Goal: Task Accomplishment & Management: Use online tool/utility

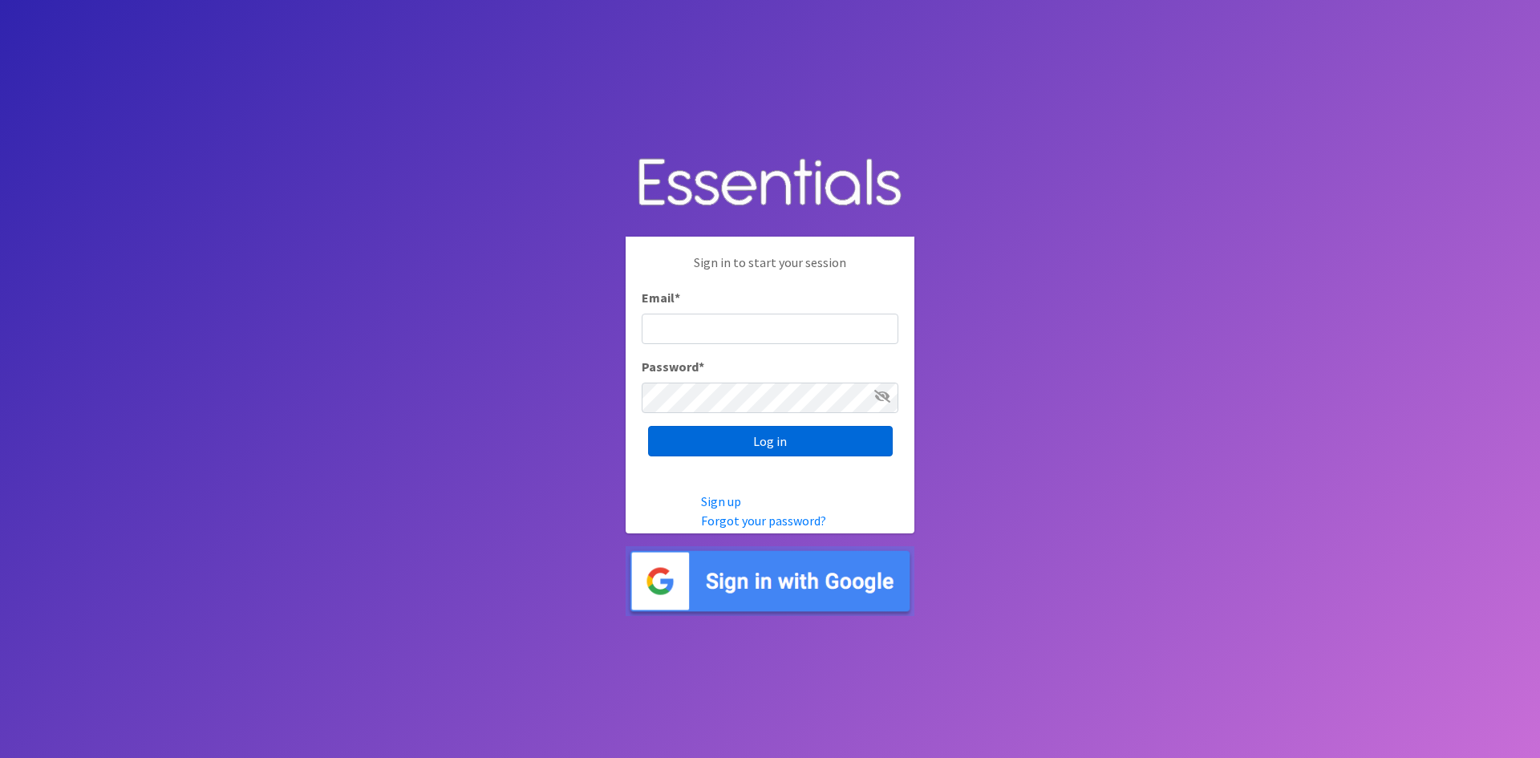
type input "[EMAIL_ADDRESS][DOMAIN_NAME]"
click at [760, 436] on input "Log in" at bounding box center [770, 441] width 245 height 30
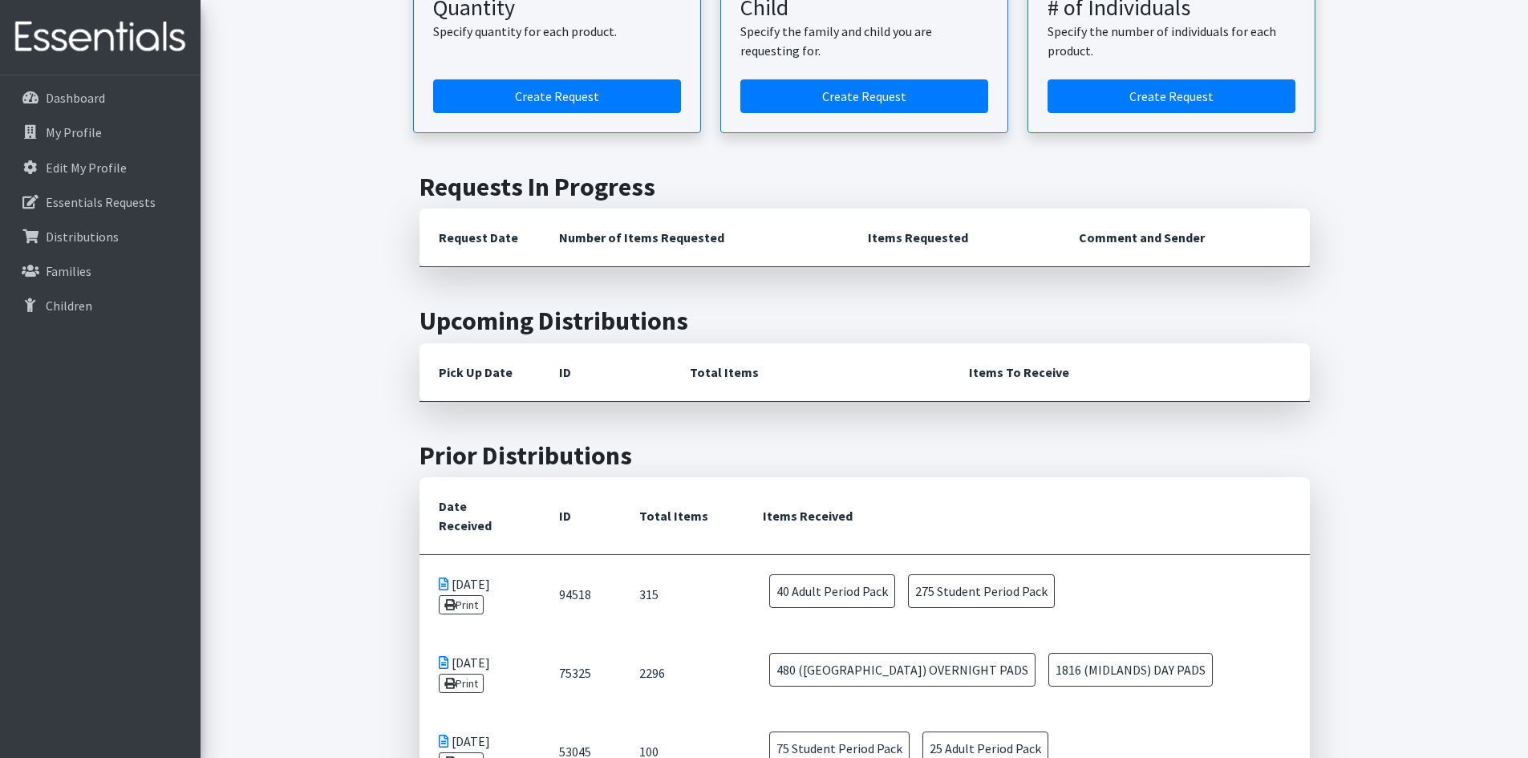
scroll to position [523, 0]
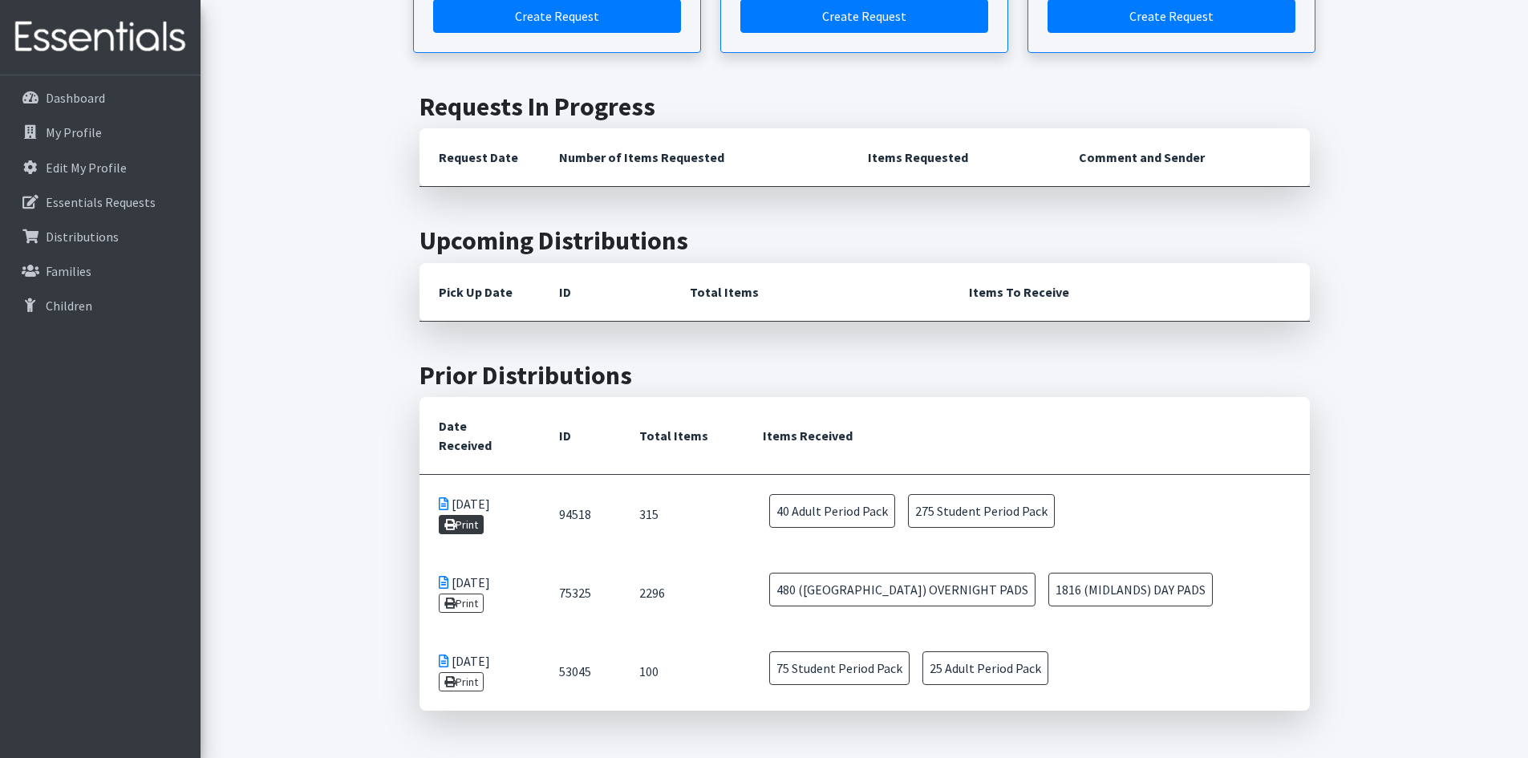
click at [463, 515] on link "Print" at bounding box center [462, 524] width 46 height 19
